Goal: Transaction & Acquisition: Purchase product/service

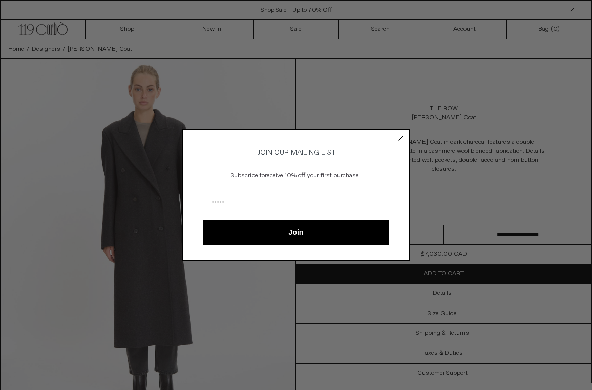
click at [163, 199] on body "x by Timesact" at bounding box center [296, 234] width 592 height 468
click at [402, 136] on circle "Close dialog" at bounding box center [401, 139] width 10 height 10
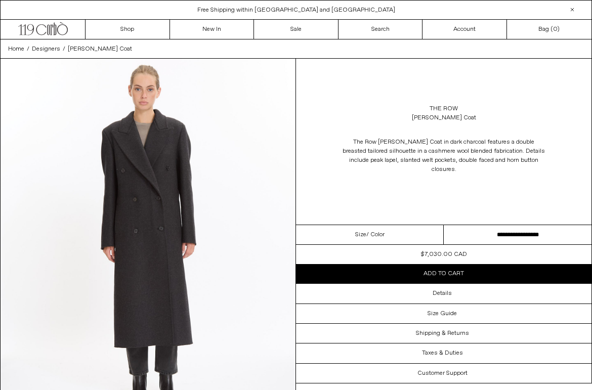
click at [142, 254] on img at bounding box center [148, 243] width 295 height 369
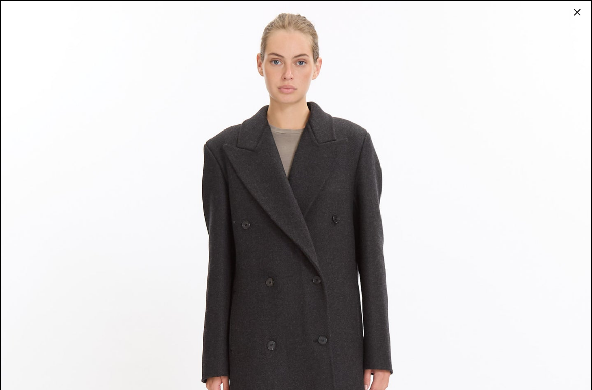
click at [577, 14] on div at bounding box center [577, 12] width 14 height 14
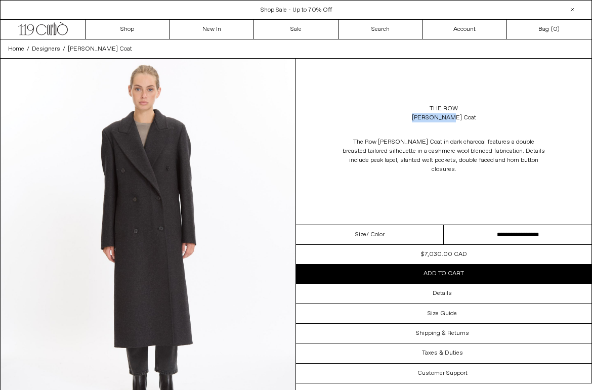
drag, startPoint x: 465, startPoint y: 119, endPoint x: 418, endPoint y: 118, distance: 47.6
click at [418, 118] on div "The Row Hariet Coat" at bounding box center [444, 113] width 296 height 28
copy div "Hariet Coat"
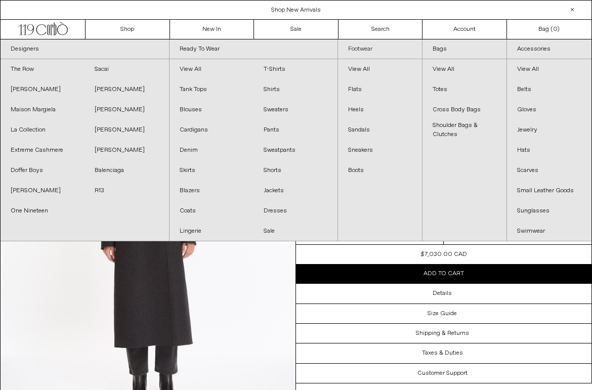
click at [368, 49] on link "Footwear" at bounding box center [380, 49] width 84 height 20
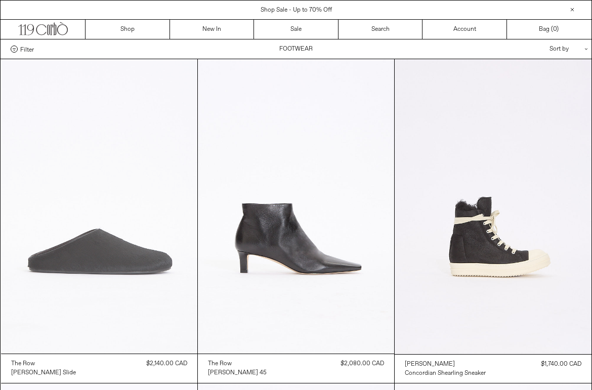
click at [136, 213] on at bounding box center [99, 206] width 196 height 295
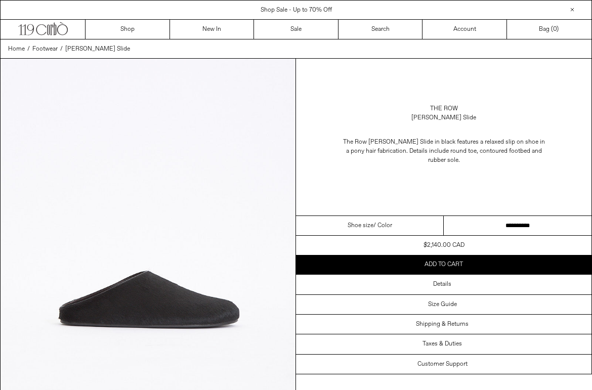
click at [182, 233] on img at bounding box center [148, 243] width 295 height 369
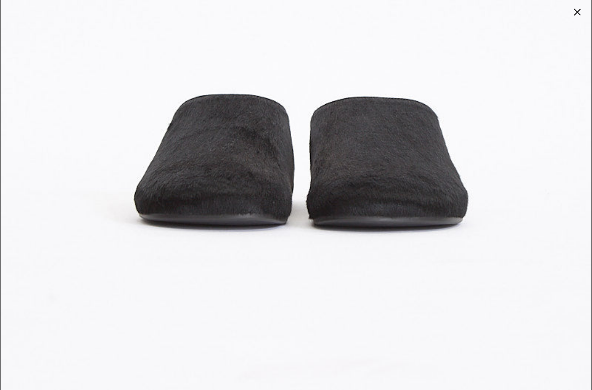
scroll to position [2483, 0]
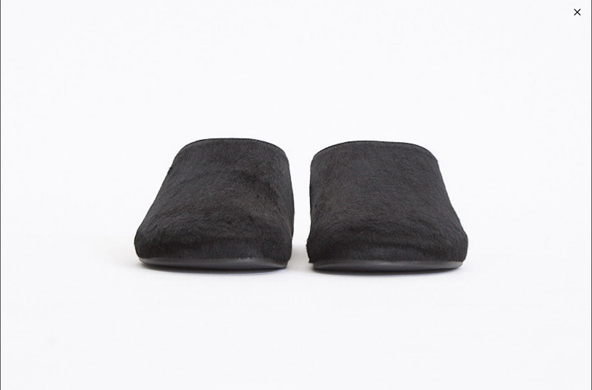
click at [576, 14] on div at bounding box center [577, 12] width 14 height 14
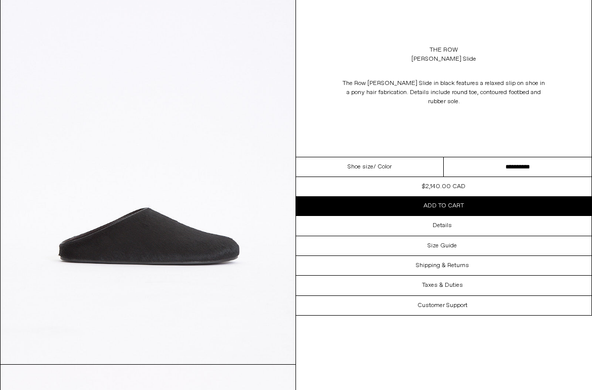
scroll to position [61, 0]
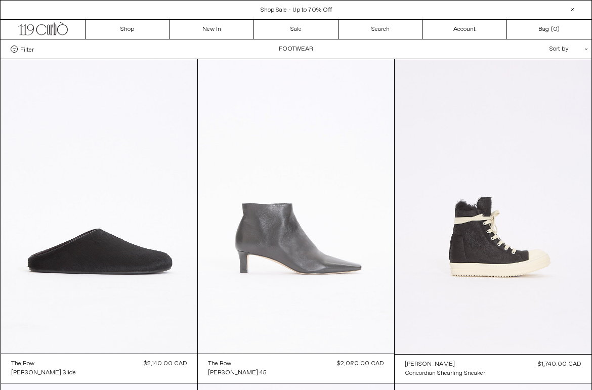
click at [354, 146] on at bounding box center [296, 206] width 196 height 295
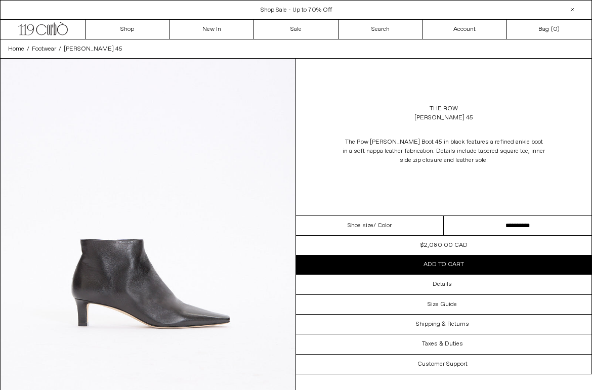
click at [225, 240] on img at bounding box center [148, 243] width 295 height 369
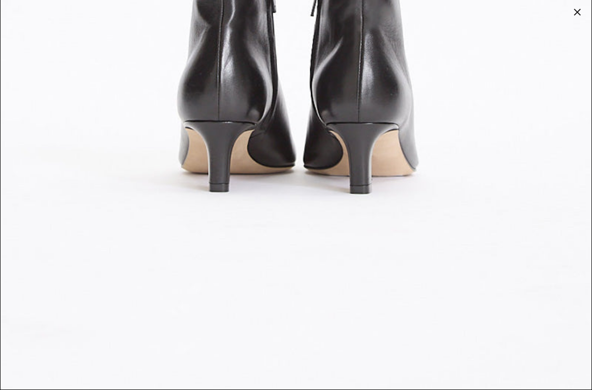
scroll to position [3306, 0]
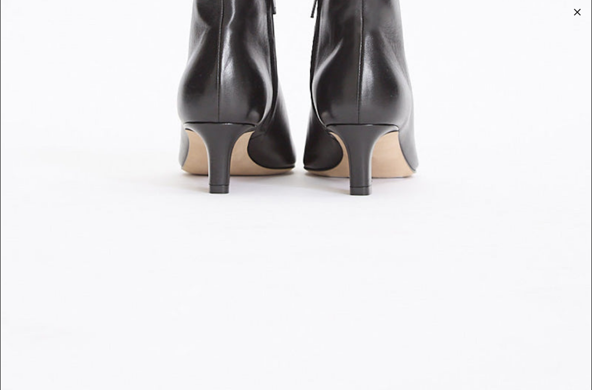
click at [580, 8] on div at bounding box center [577, 12] width 14 height 14
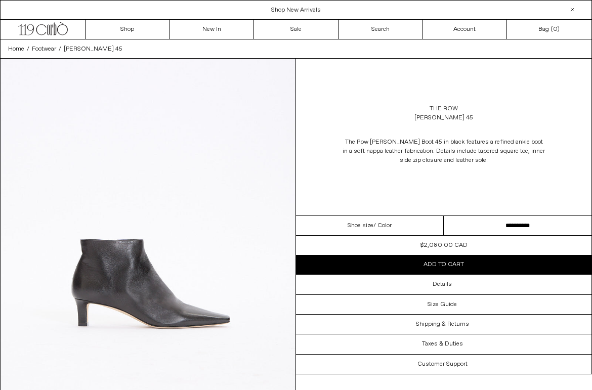
click at [447, 108] on link "The Row" at bounding box center [444, 108] width 28 height 9
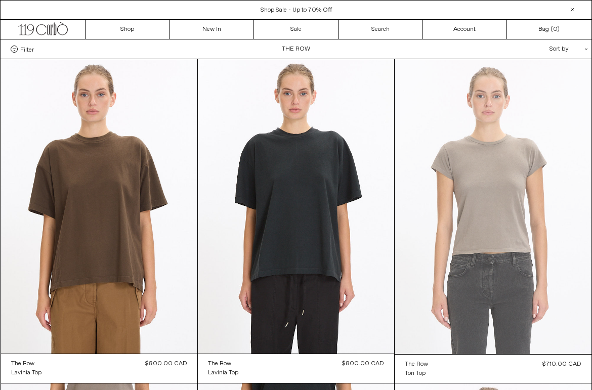
scroll to position [28, 0]
